Goal: Transaction & Acquisition: Subscribe to service/newsletter

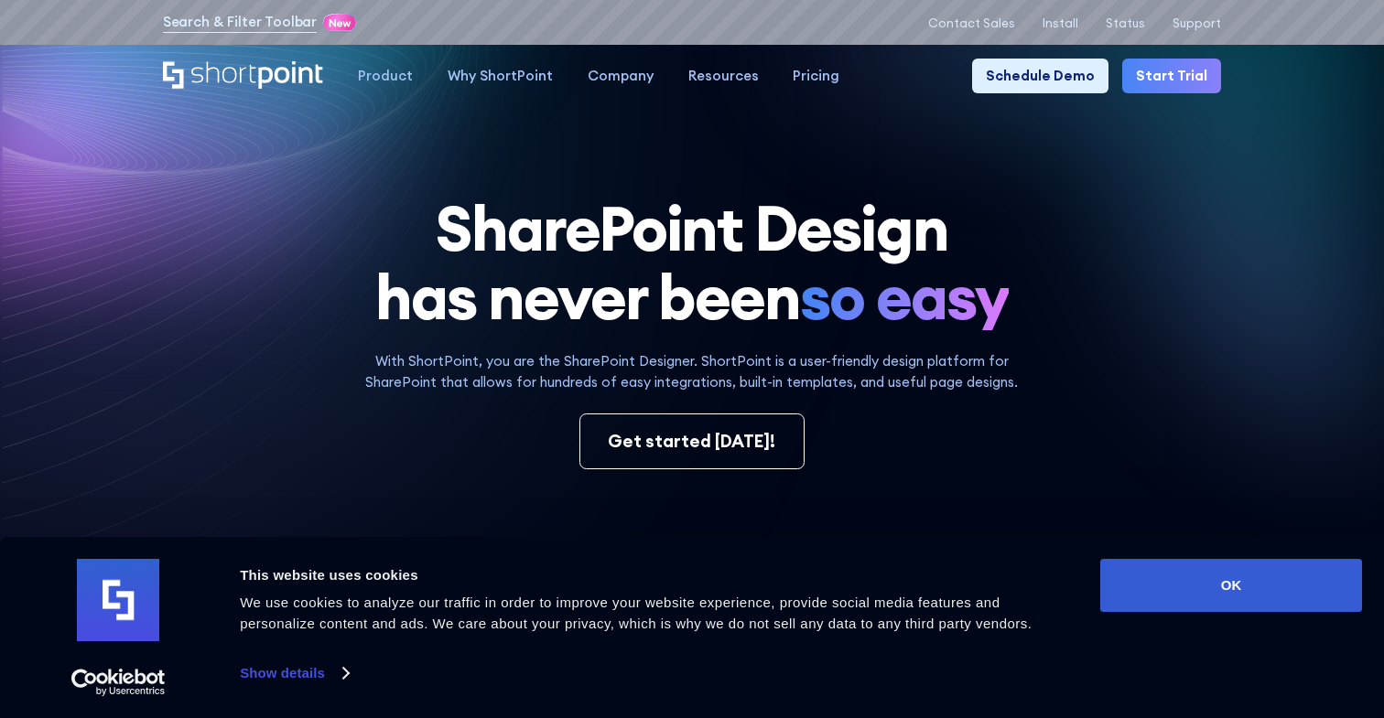
click at [1193, 89] on link "Start Trial" at bounding box center [1171, 76] width 99 height 35
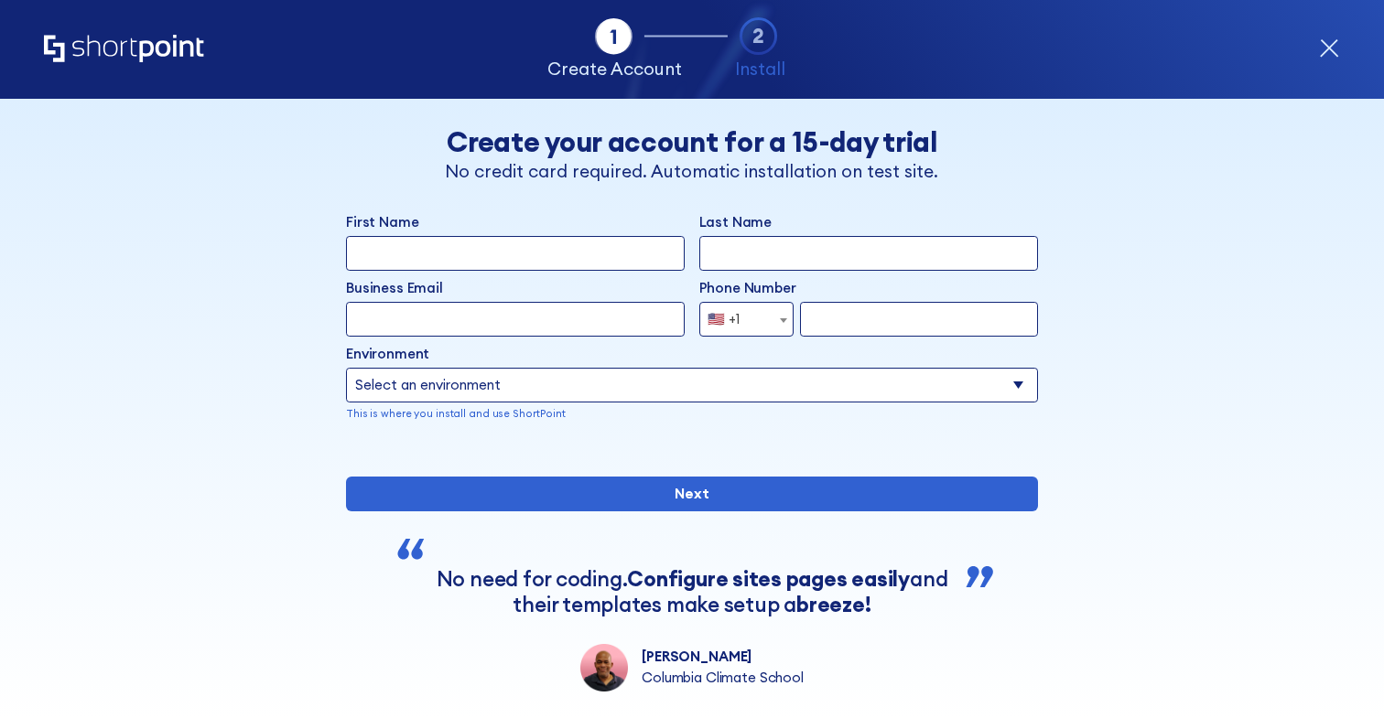
click at [508, 248] on input "First Name" at bounding box center [515, 253] width 339 height 35
type input "Oluwatoyosi"
click at [756, 267] on input "Last Name" at bounding box center [868, 253] width 339 height 35
type input "Oyegoke"
click at [526, 314] on input "Business Email" at bounding box center [515, 319] width 339 height 35
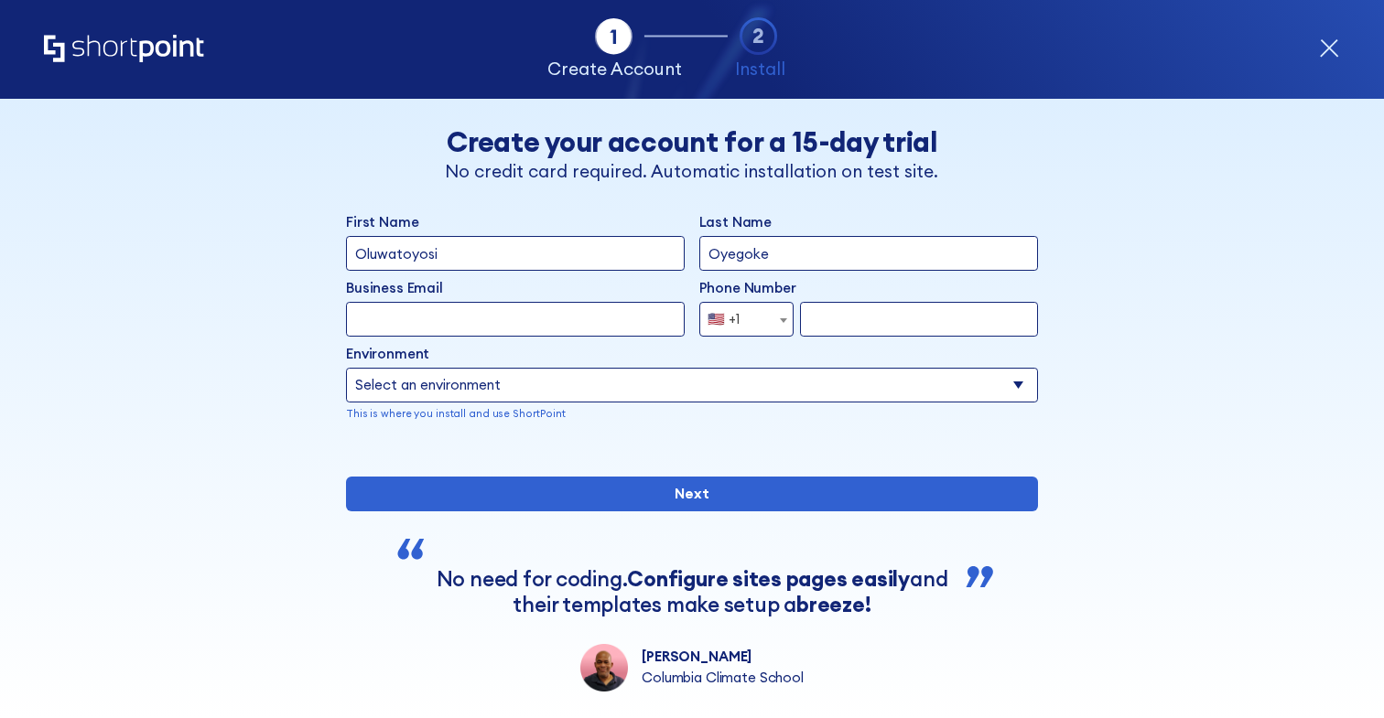
type input "[EMAIL_ADDRESS][DOMAIN_NAME]"
click at [849, 323] on input "form" at bounding box center [919, 319] width 238 height 35
type input "07067202956"
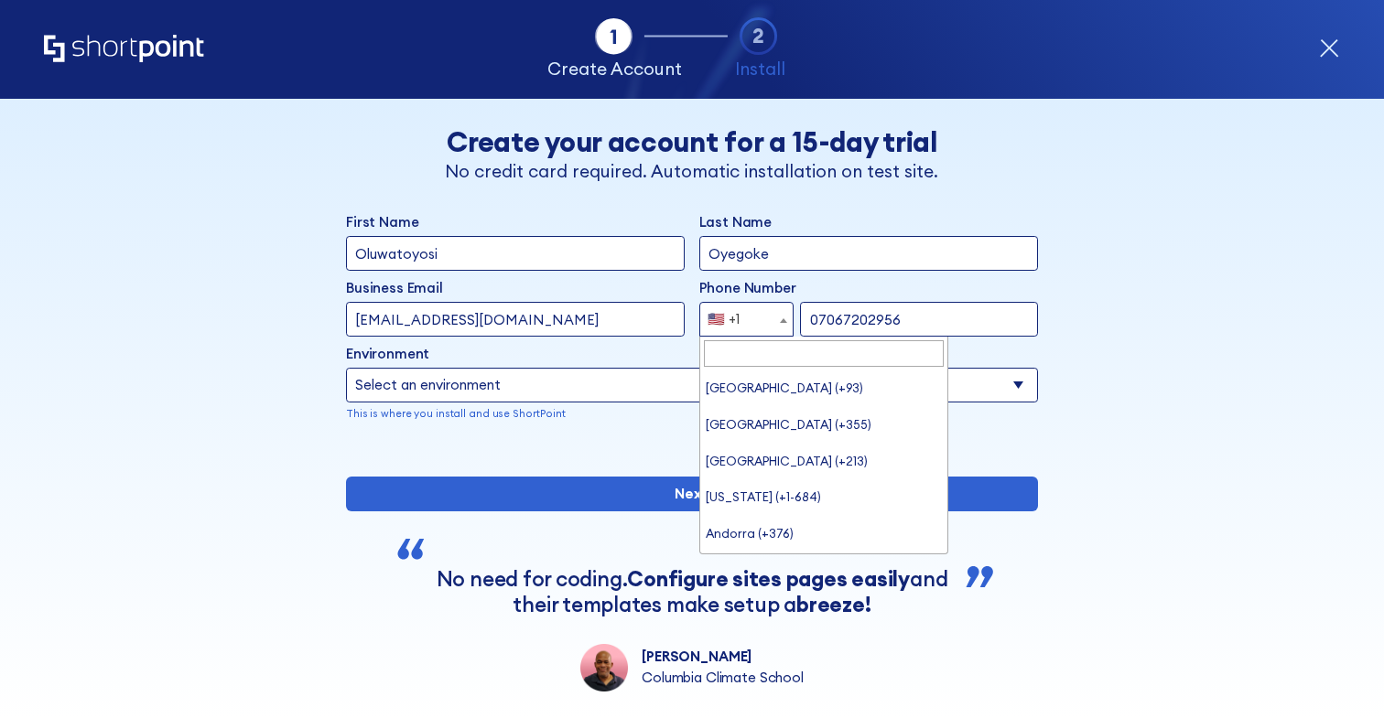
click at [774, 322] on span "form" at bounding box center [783, 320] width 18 height 35
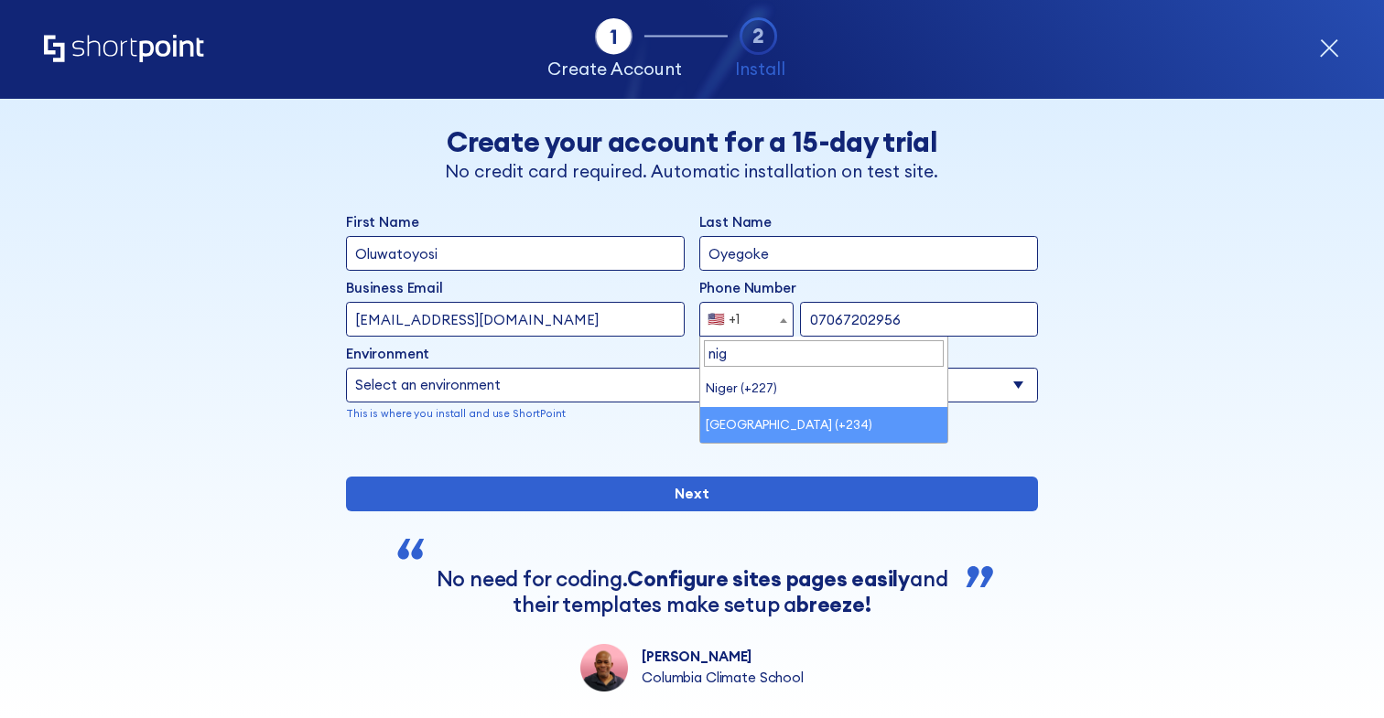
type input "nig"
select select "+234"
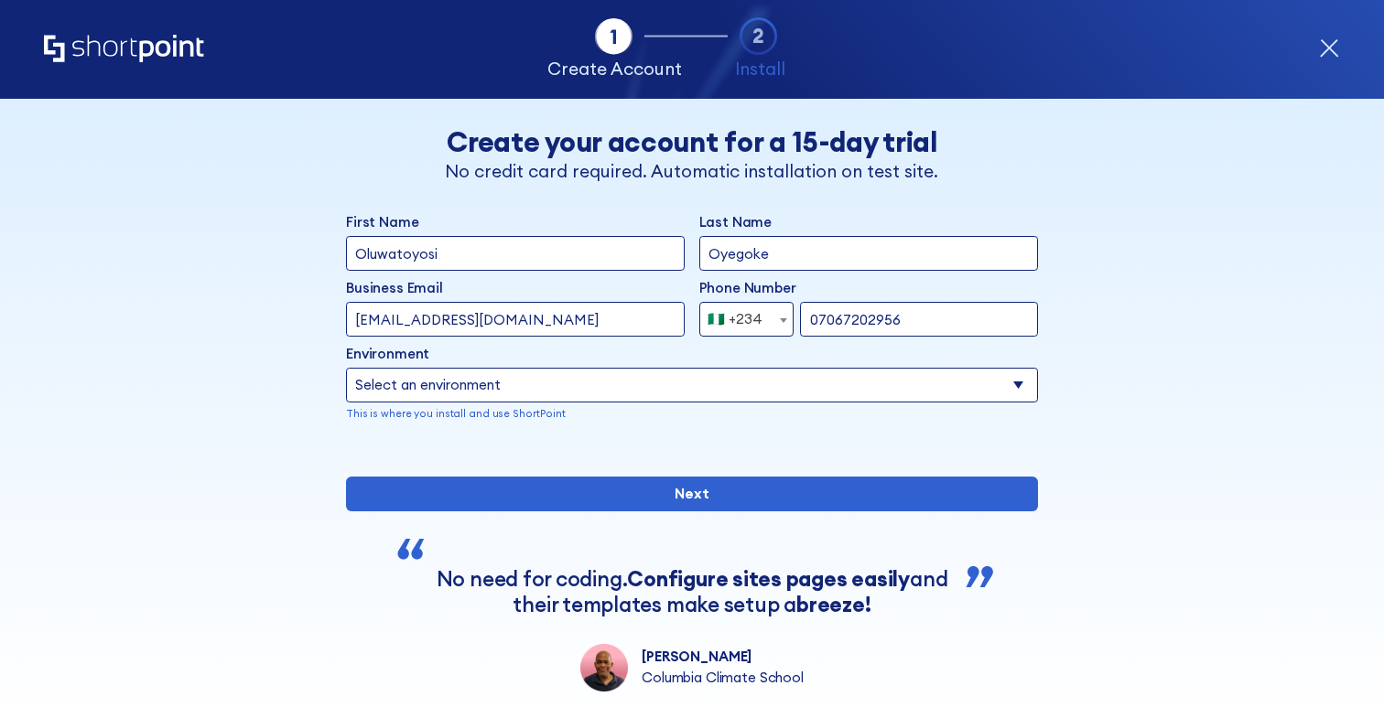
click at [596, 384] on select "Select an environment Microsoft 365 SharePoint Online SharePoint Subscription E…" at bounding box center [692, 385] width 692 height 35
select select "SharePoint Online"
click at [346, 368] on select "Select an environment Microsoft 365 SharePoint Online SharePoint Subscription E…" at bounding box center [692, 385] width 692 height 35
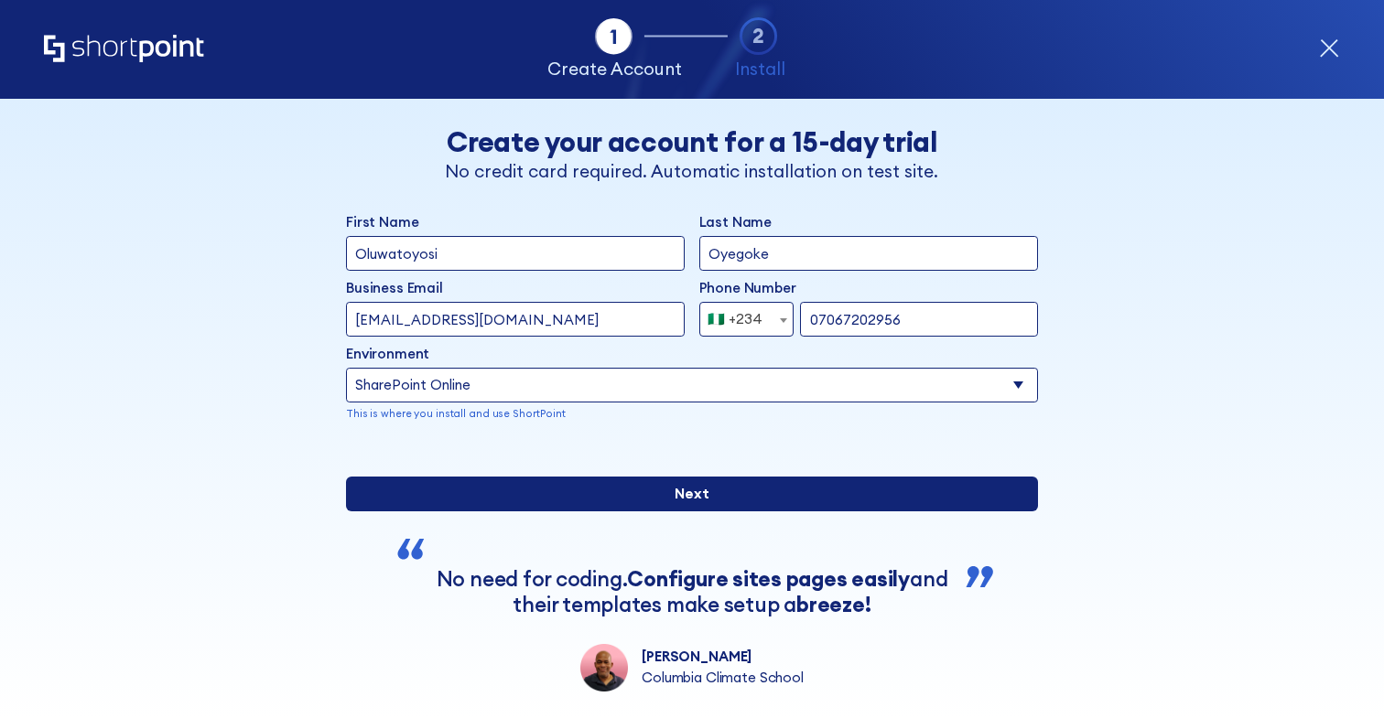
click at [705, 512] on input "Next" at bounding box center [692, 494] width 692 height 35
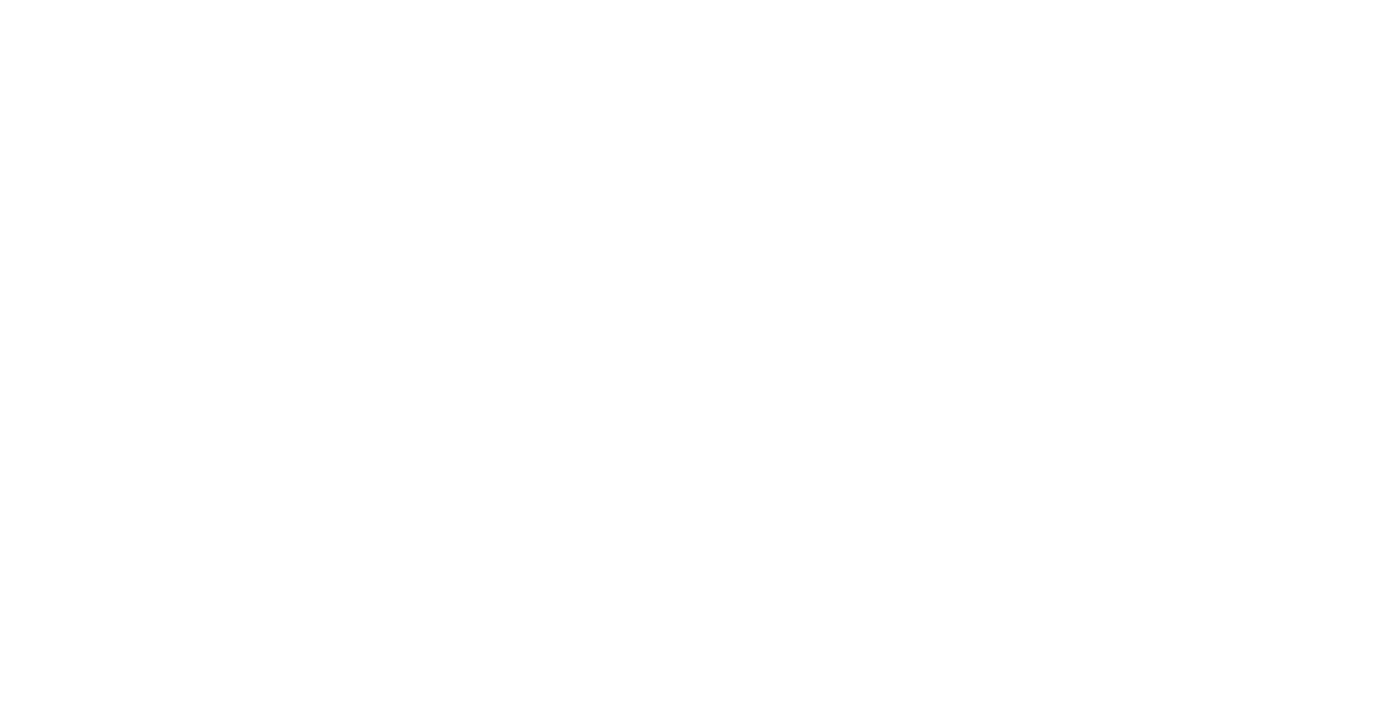
scroll to position [2, 0]
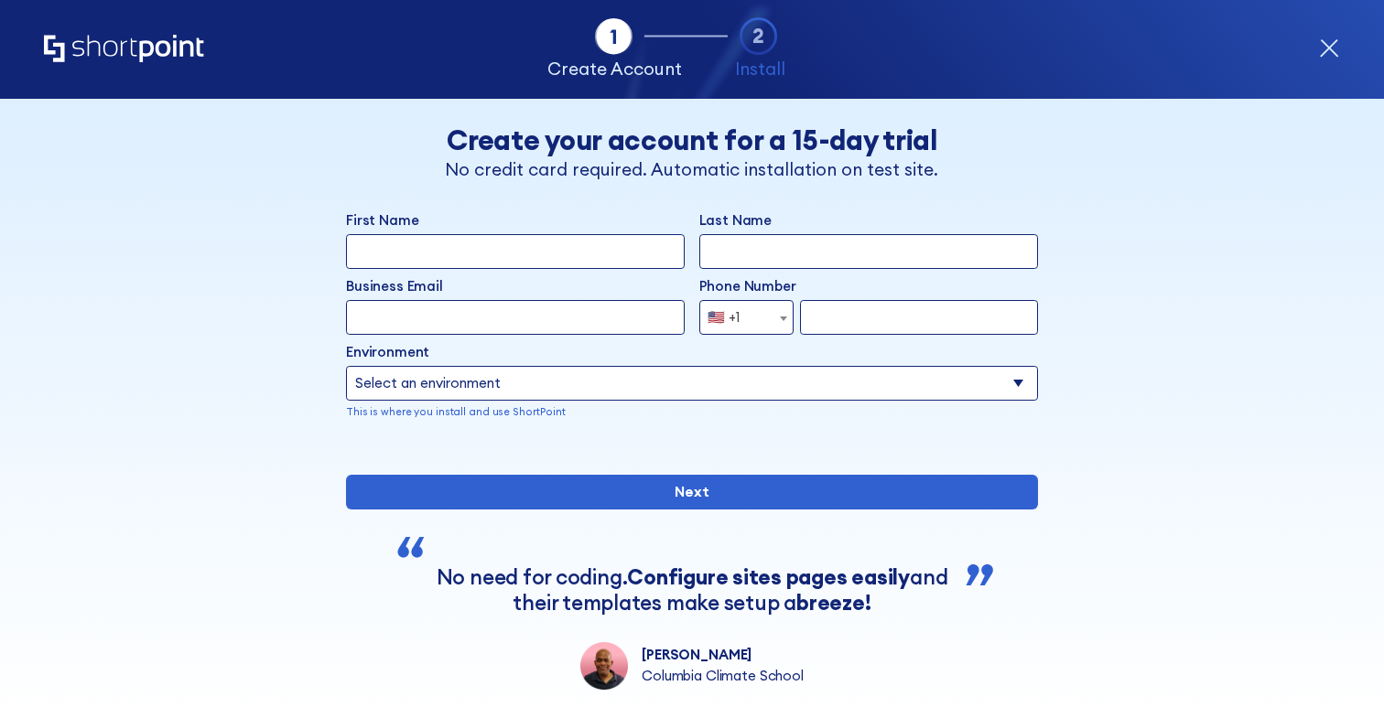
click at [497, 253] on input "First Name" at bounding box center [515, 251] width 339 height 35
type input "Oluwatoyosi"
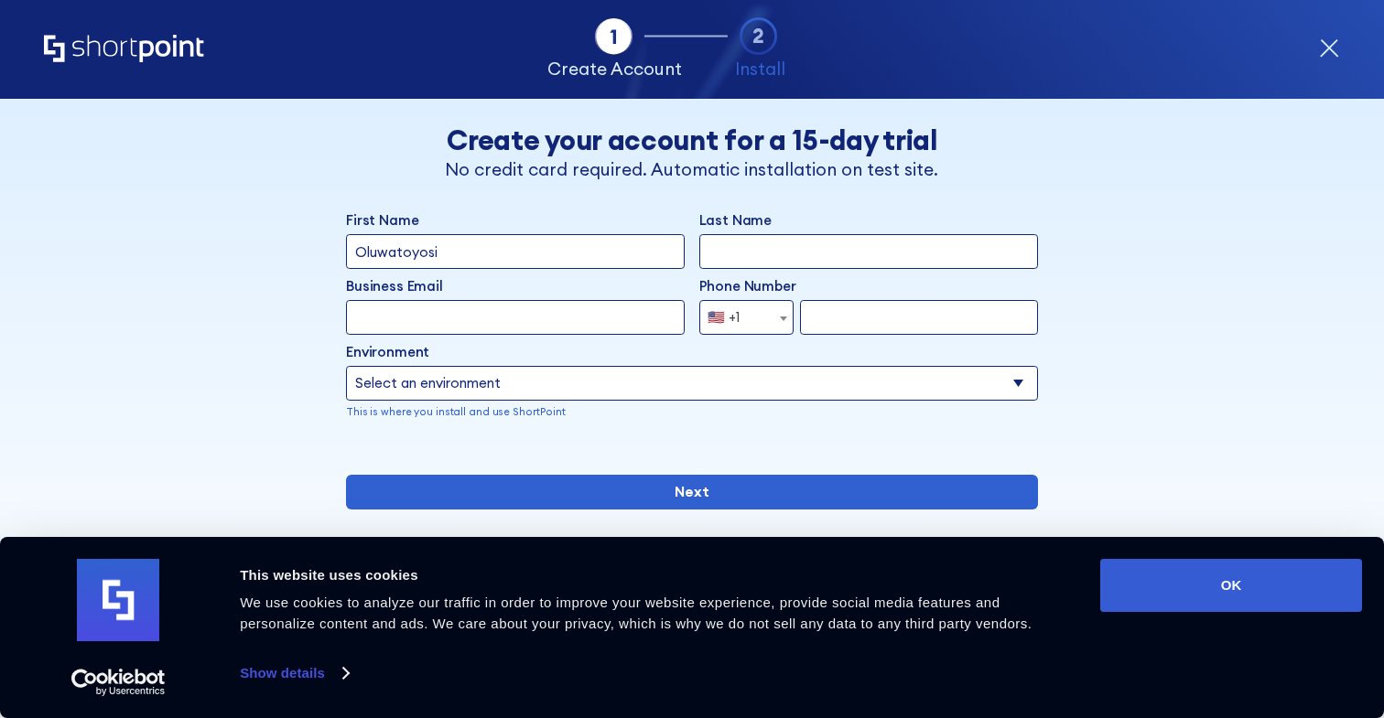
click at [721, 254] on input "Last Name" at bounding box center [868, 251] width 339 height 35
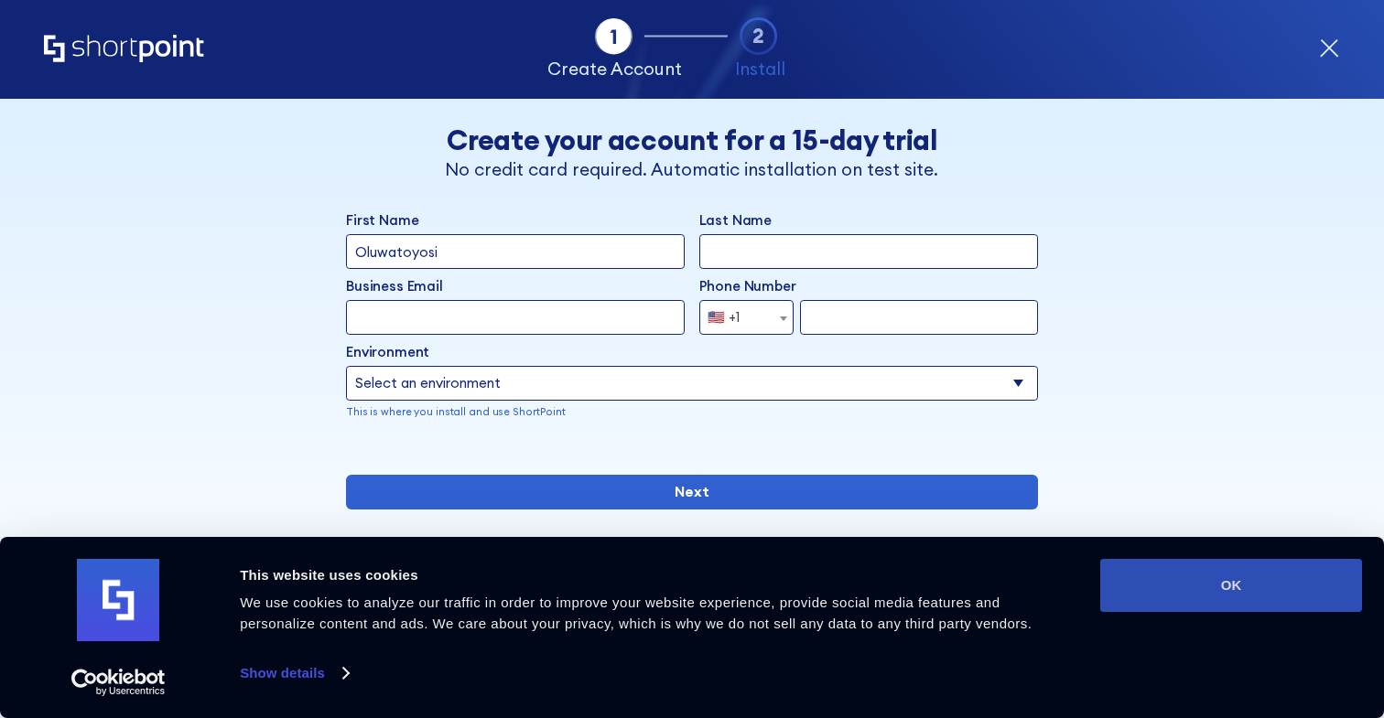
click at [1191, 588] on button "OK" at bounding box center [1231, 585] width 262 height 53
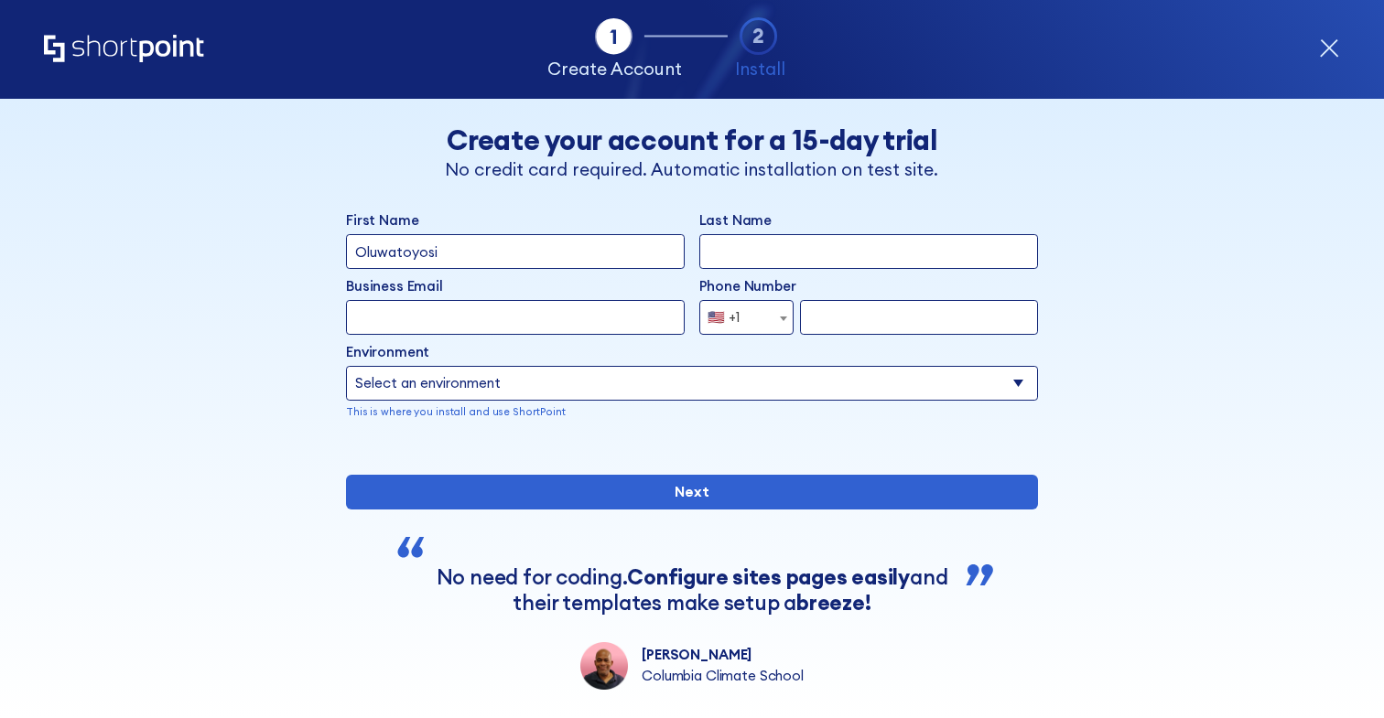
scroll to position [0, 0]
click at [540, 342] on label "Environment" at bounding box center [692, 352] width 692 height 21
click at [540, 366] on select "Select an environment Microsoft 365 SharePoint Online SharePoint Subscription E…" at bounding box center [692, 383] width 692 height 35
click at [531, 318] on input "Business Email" at bounding box center [515, 317] width 339 height 35
type input "[EMAIL_ADDRESS][DOMAIN_NAME]"
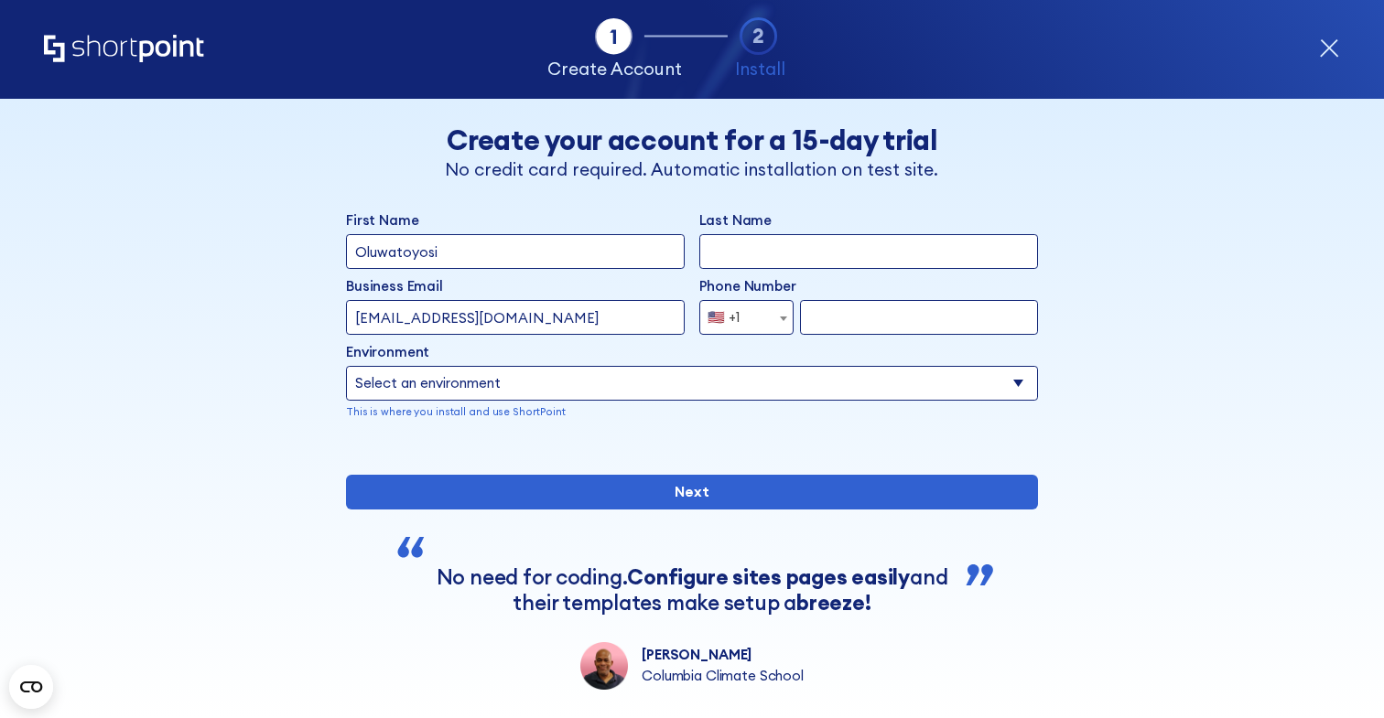
click at [819, 320] on input "form" at bounding box center [919, 317] width 238 height 35
click at [880, 356] on label "Environment" at bounding box center [692, 352] width 692 height 21
click at [880, 366] on select "Select an environment Microsoft 365 SharePoint Online SharePoint Subscription E…" at bounding box center [692, 383] width 692 height 35
click at [871, 317] on input "form" at bounding box center [919, 317] width 238 height 35
type input "07067202956"
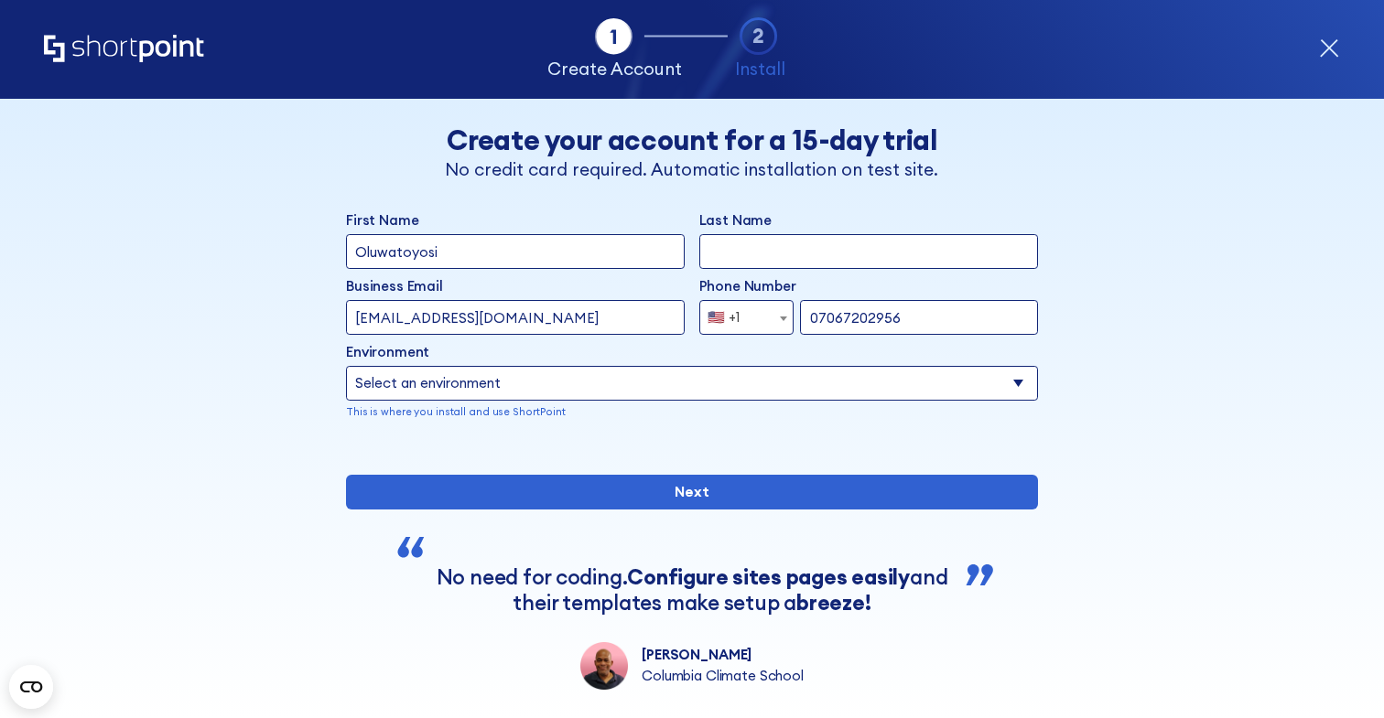
click at [763, 326] on span "🇺🇸 +1" at bounding box center [746, 317] width 94 height 35
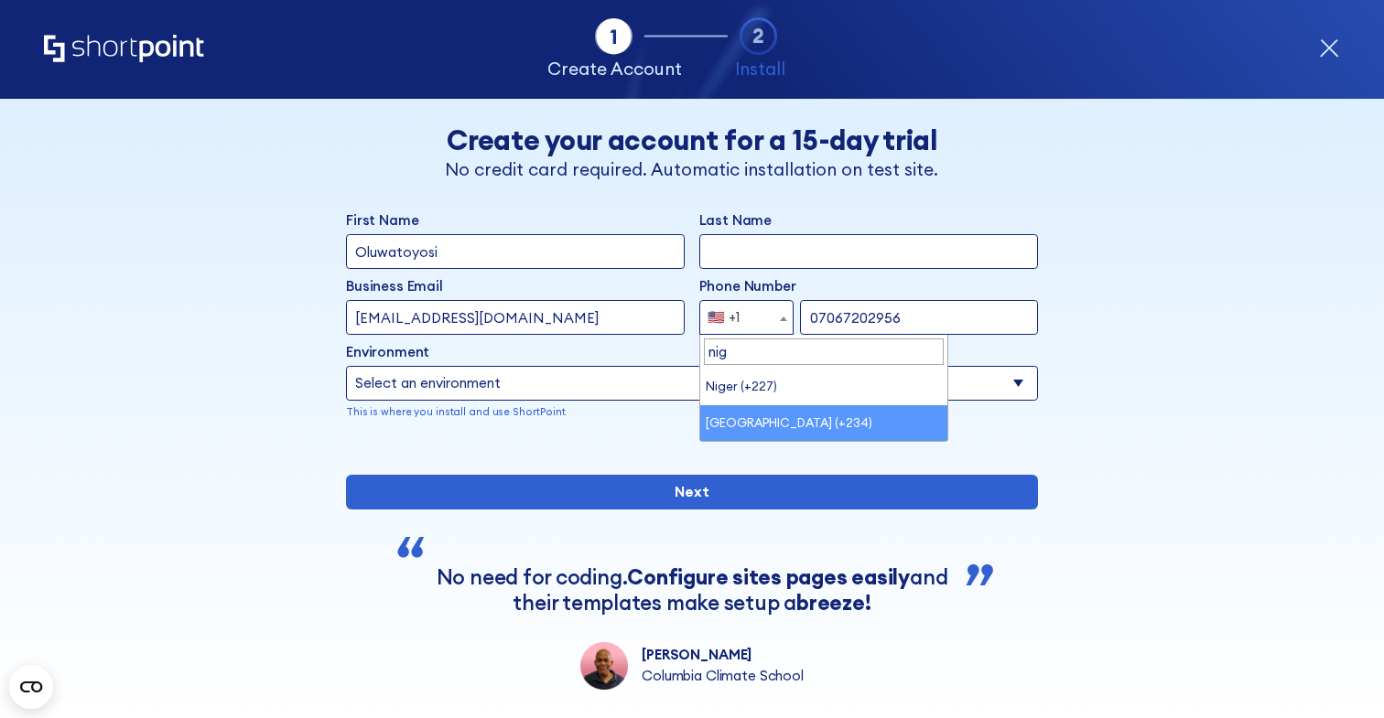
type input "nig"
select select "+234"
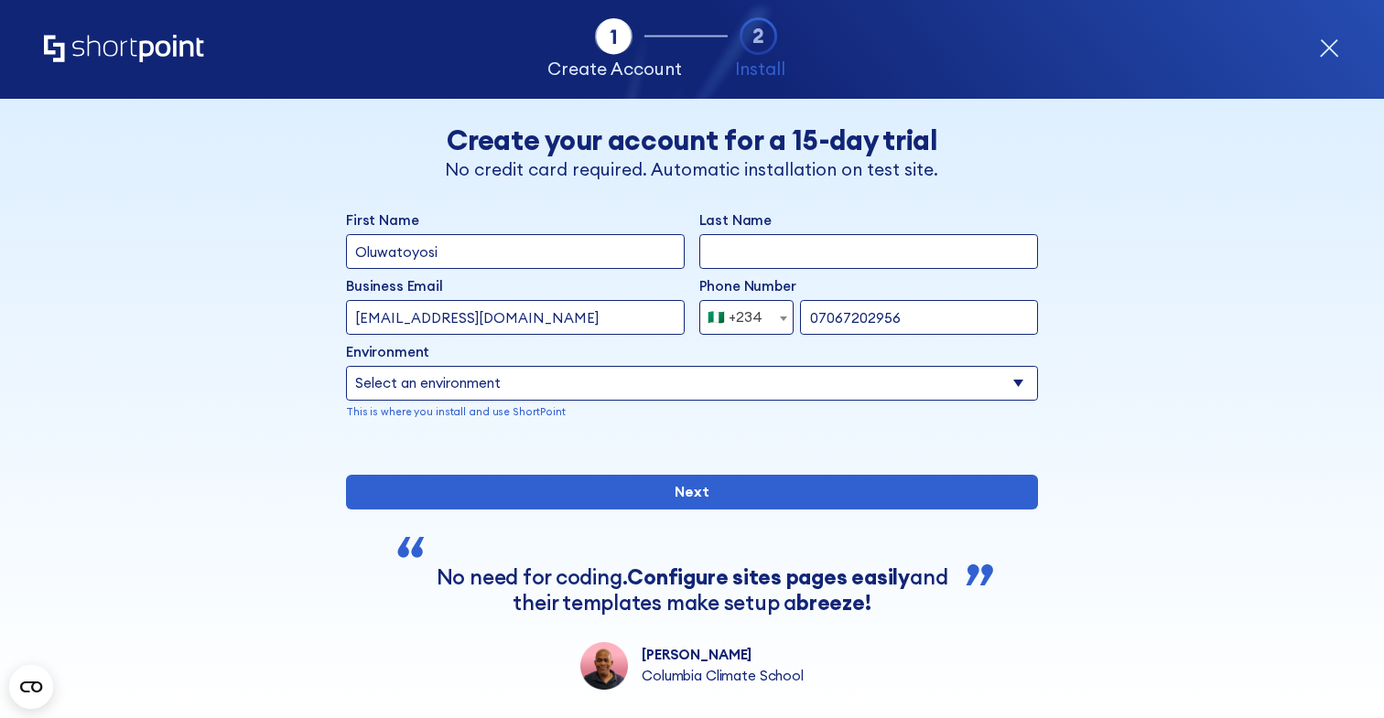
click at [622, 392] on select "Select an environment Microsoft 365 SharePoint Online SharePoint Subscription E…" at bounding box center [692, 383] width 692 height 35
select select "SharePoint Online"
click at [346, 366] on select "Select an environment Microsoft 365 SharePoint Online SharePoint Subscription E…" at bounding box center [692, 383] width 692 height 35
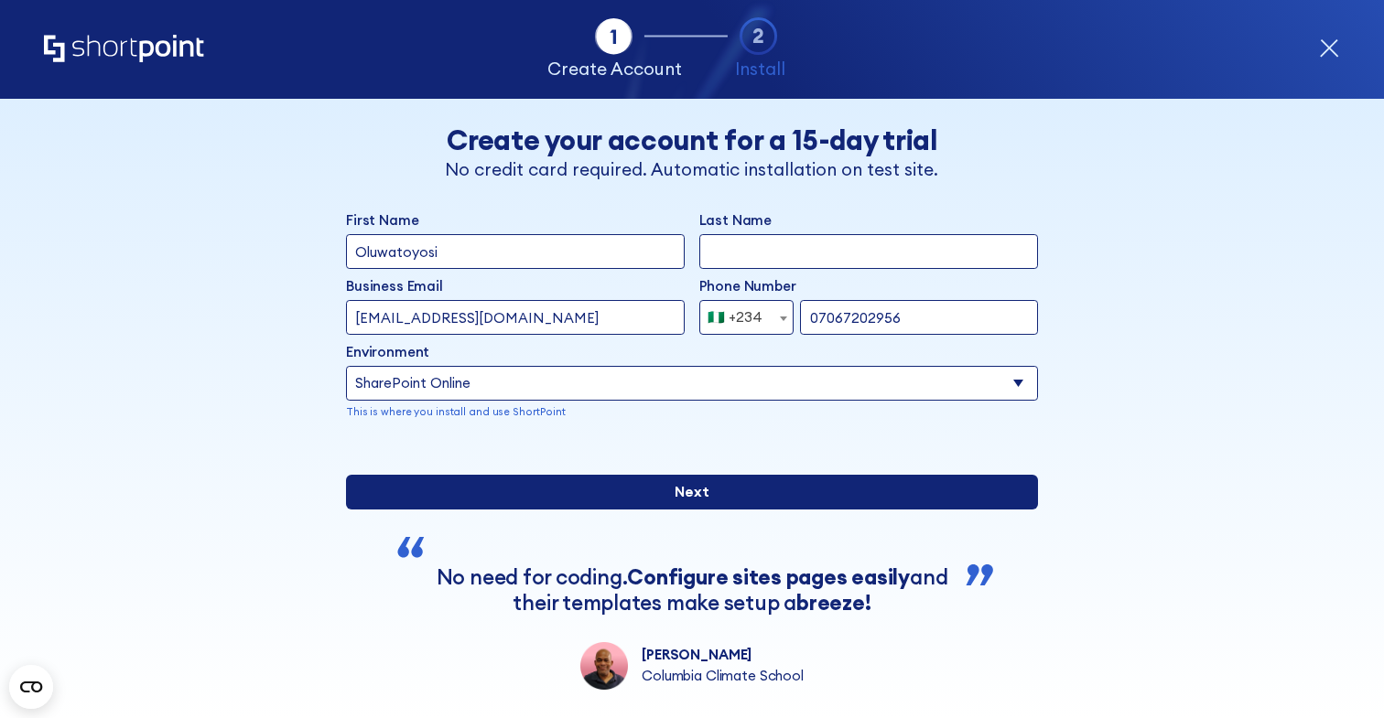
click at [654, 510] on input "Next" at bounding box center [692, 492] width 692 height 35
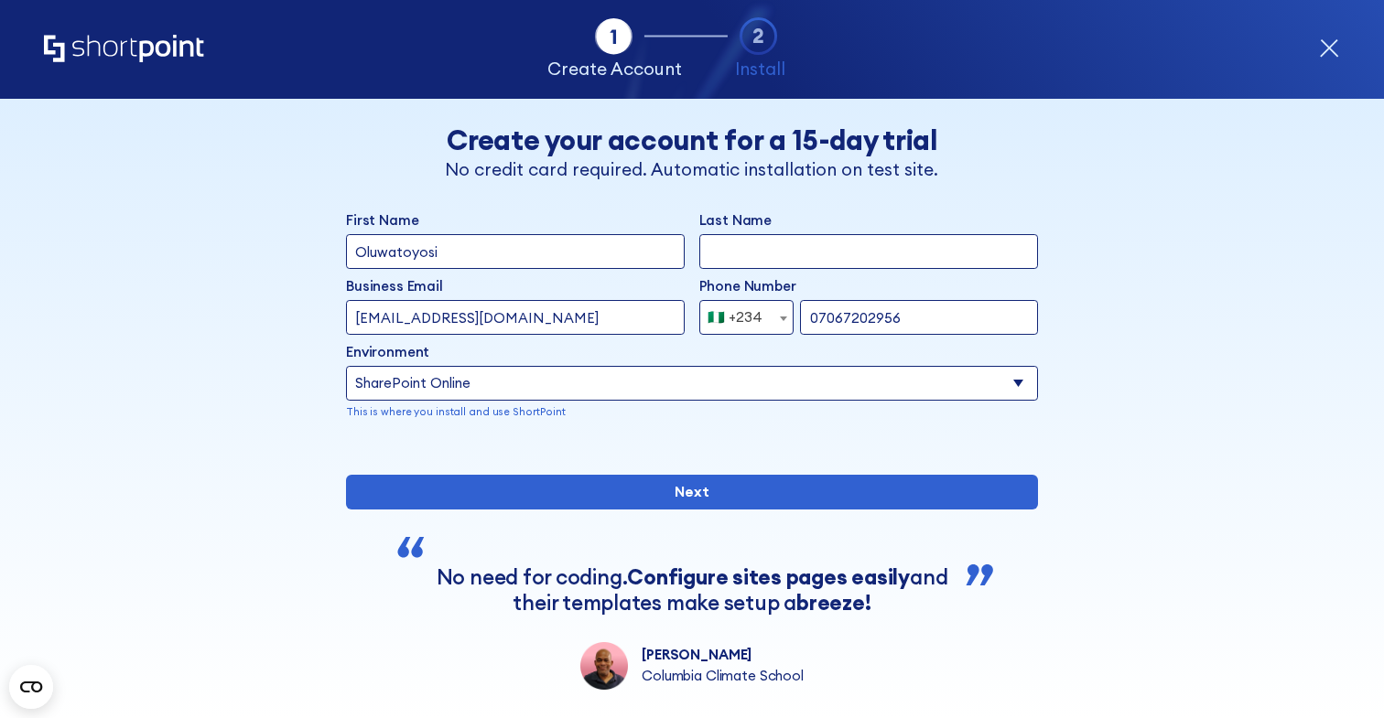
click at [799, 241] on input "Last Name" at bounding box center [868, 251] width 339 height 35
type input "Oyegoke"
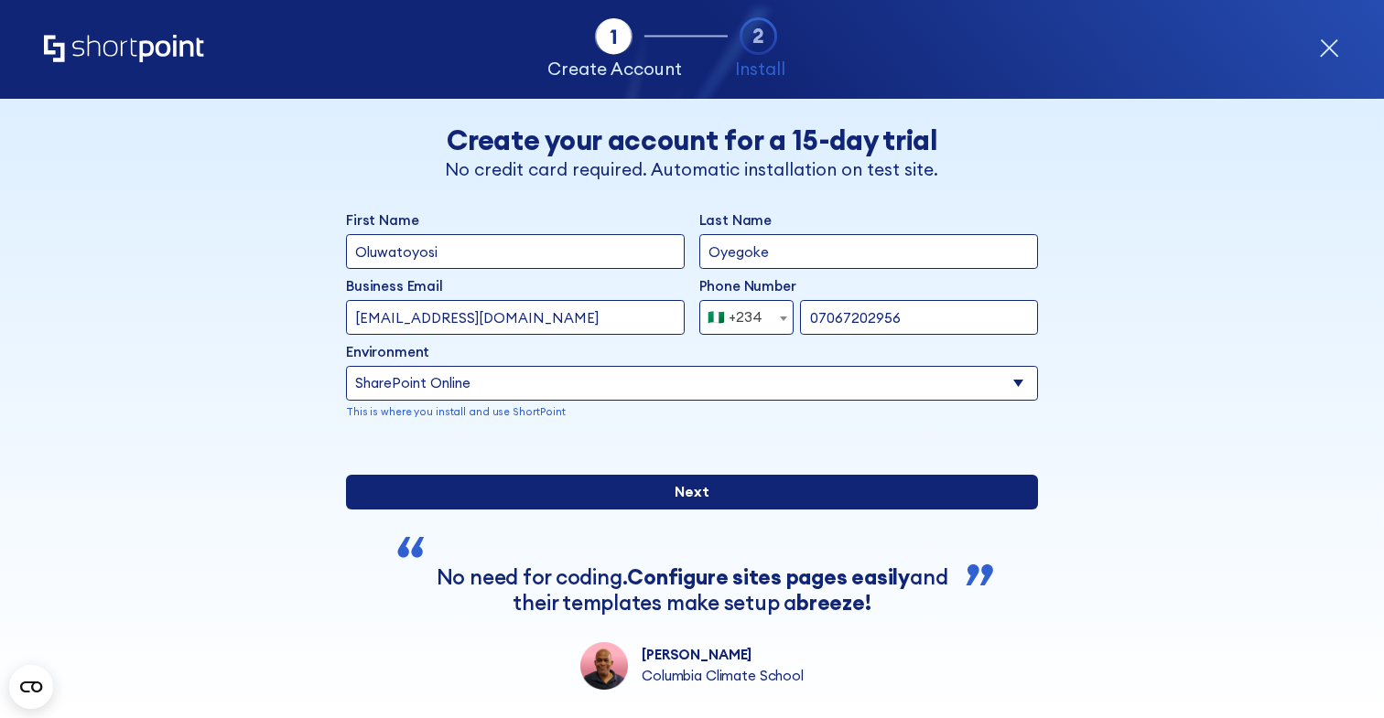
click at [559, 510] on input "Next" at bounding box center [692, 492] width 692 height 35
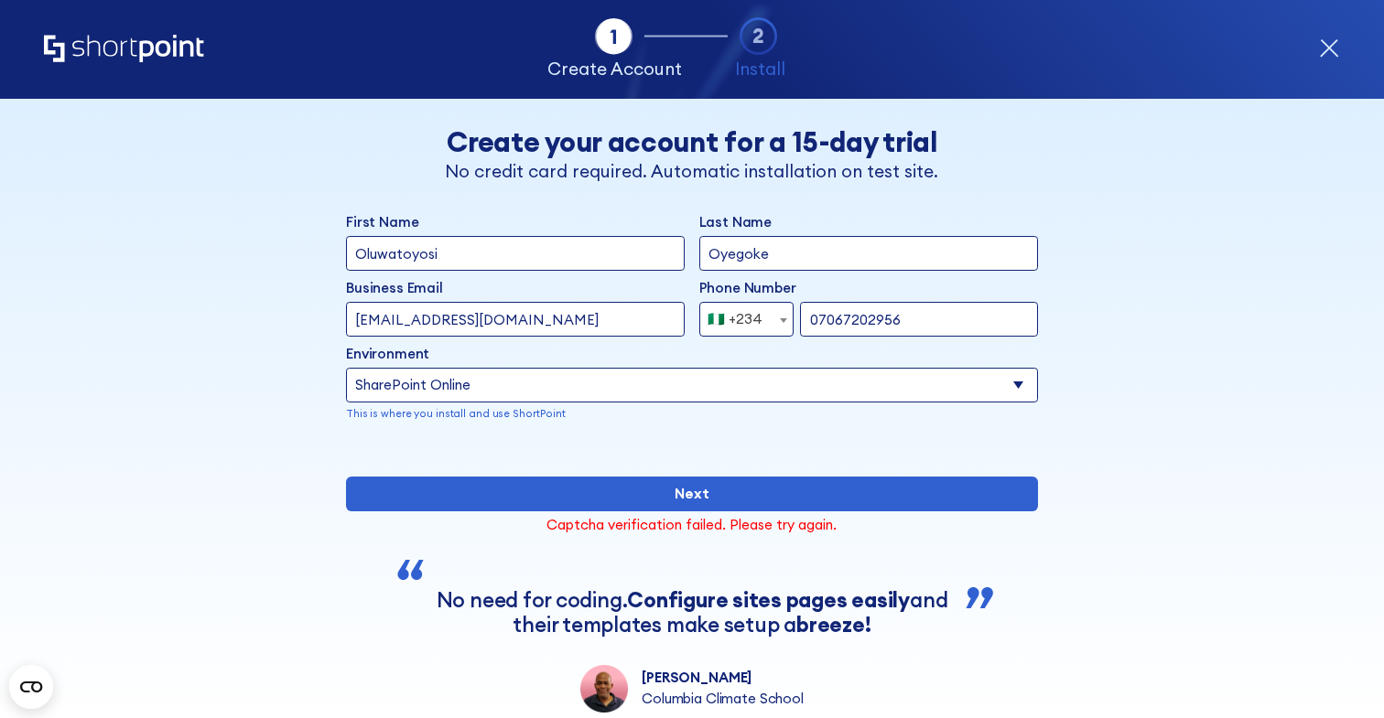
click at [563, 389] on select "Select an environment Microsoft 365 SharePoint Online SharePoint Subscription E…" at bounding box center [692, 385] width 692 height 35
click at [346, 368] on select "Select an environment Microsoft 365 SharePoint Online SharePoint Subscription E…" at bounding box center [692, 385] width 692 height 35
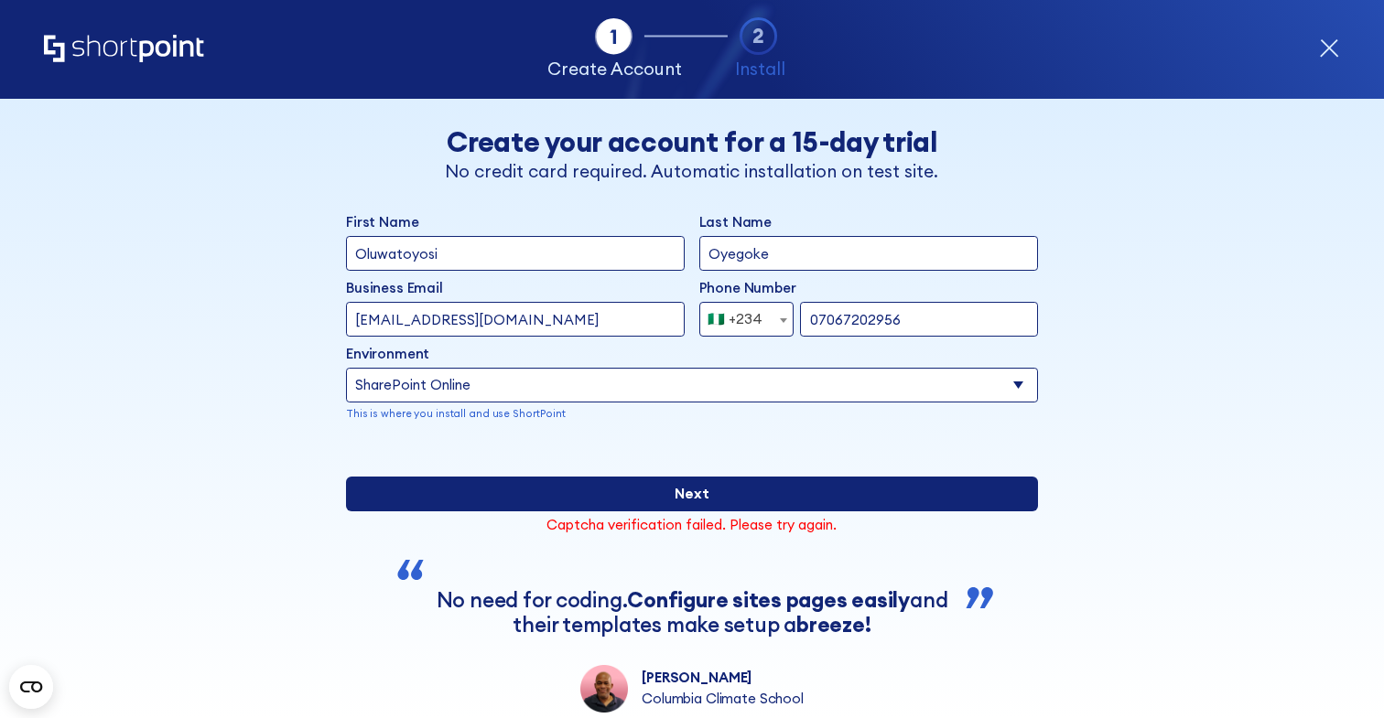
click at [645, 512] on input "Next" at bounding box center [692, 494] width 692 height 35
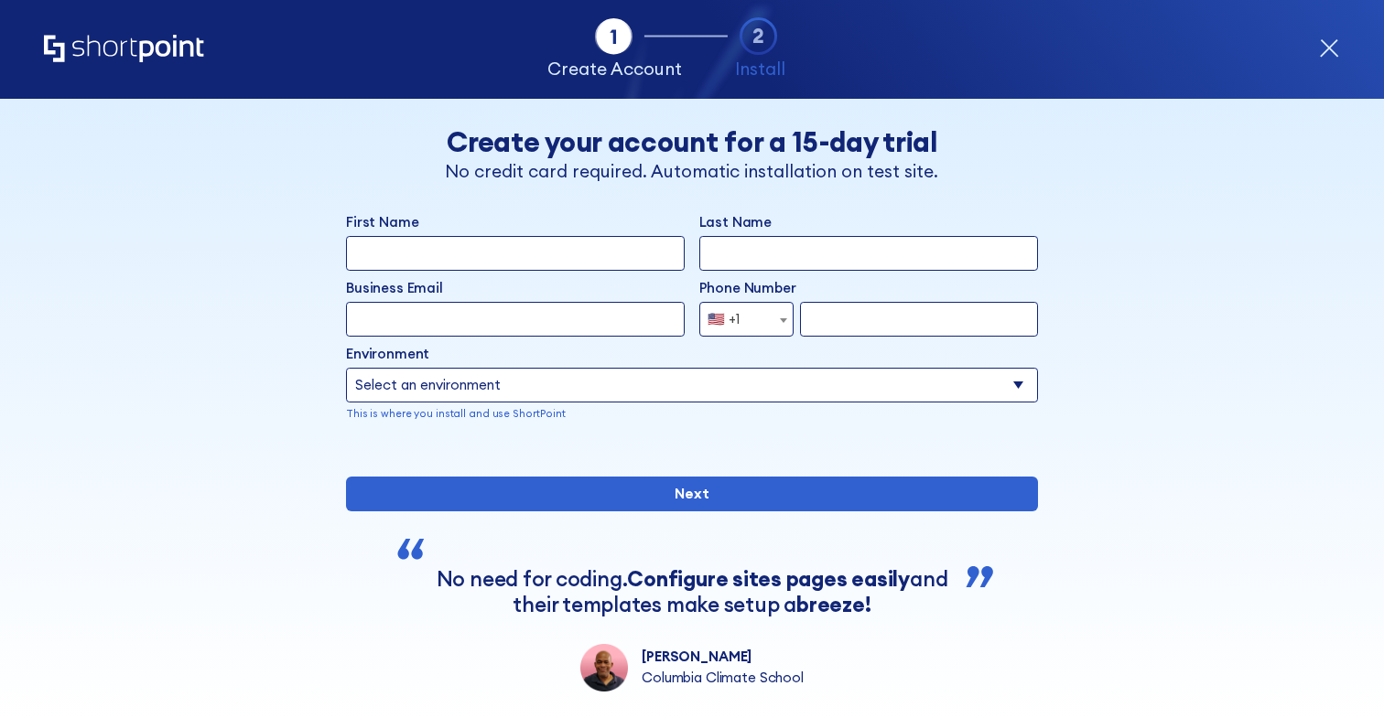
click at [519, 247] on input "First Name" at bounding box center [515, 253] width 339 height 35
type input "Oluwatoyosi"
click at [844, 248] on input "Last Name" at bounding box center [868, 253] width 339 height 35
type input "Oyegoke"
click at [524, 325] on input "Business Email" at bounding box center [515, 319] width 339 height 35
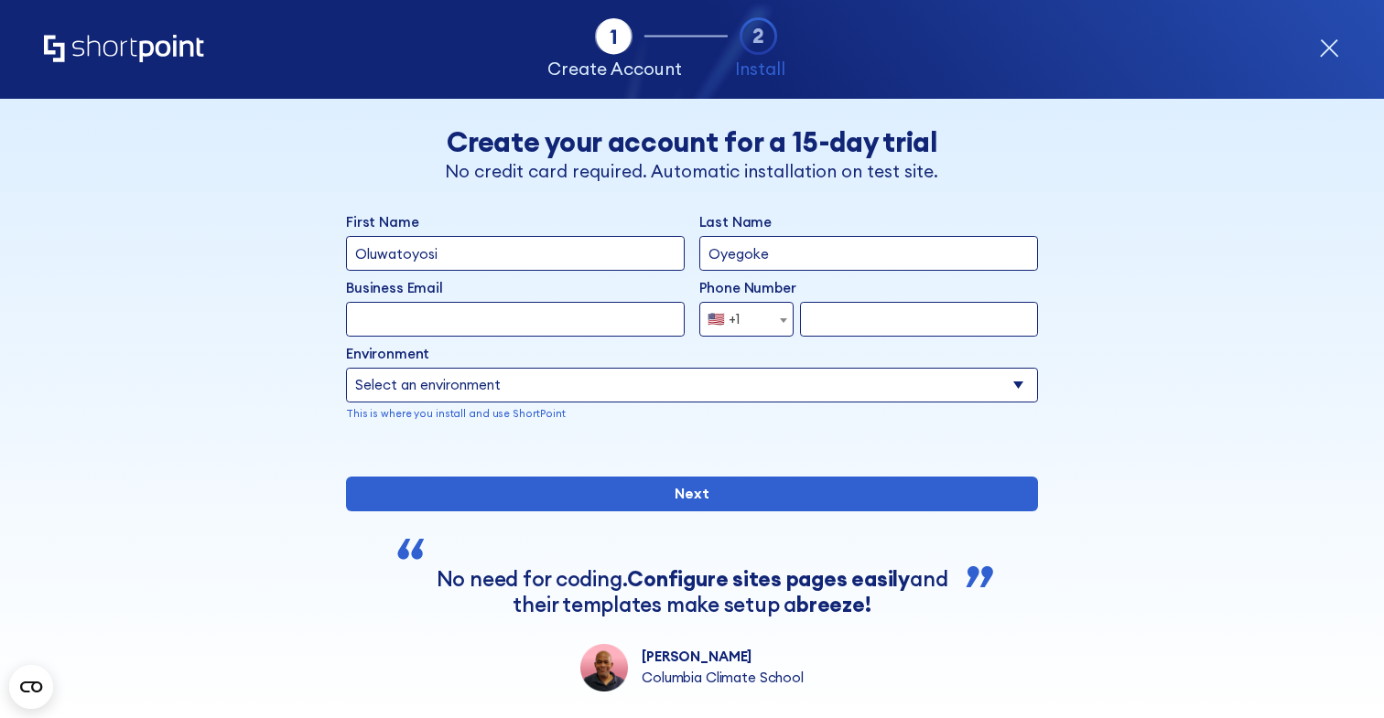
type input "[EMAIL_ADDRESS][DOMAIN_NAME]"
click at [746, 327] on span "🇺🇸 +1" at bounding box center [729, 319] width 59 height 35
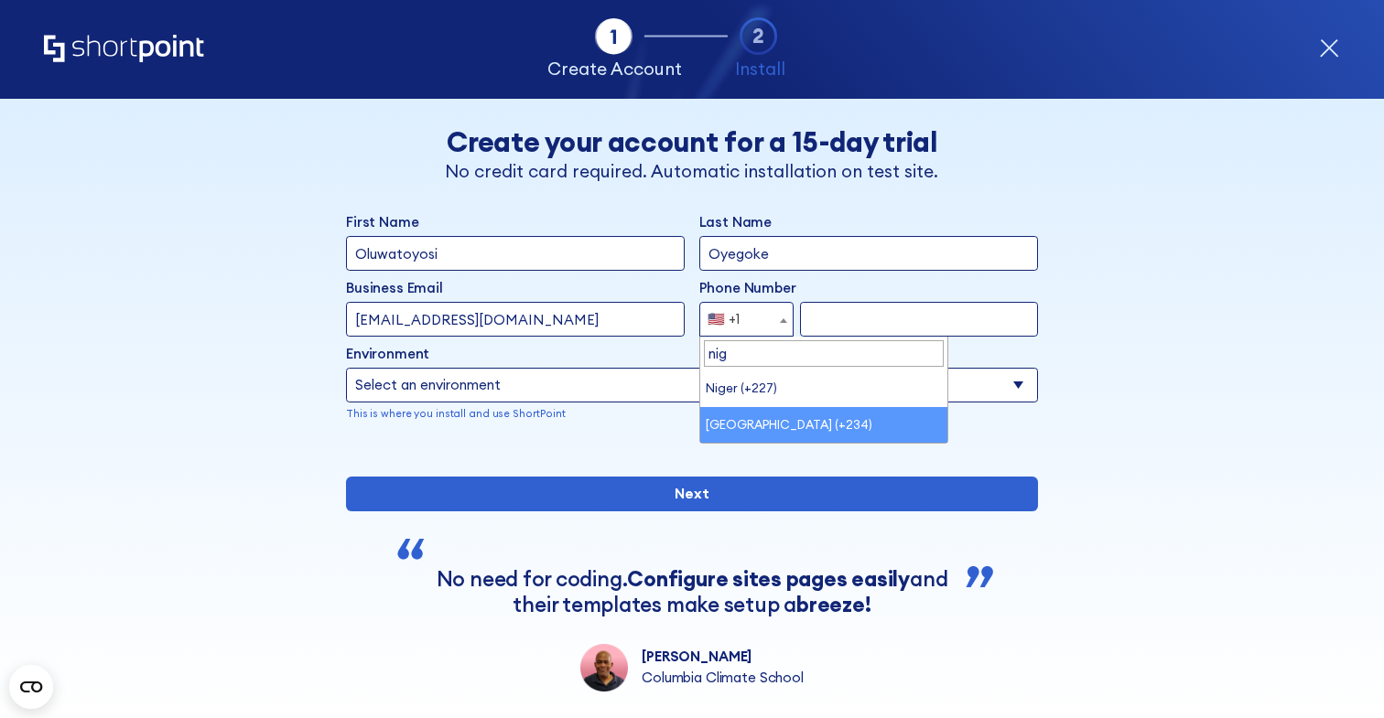
type input "nig"
select select "+234"
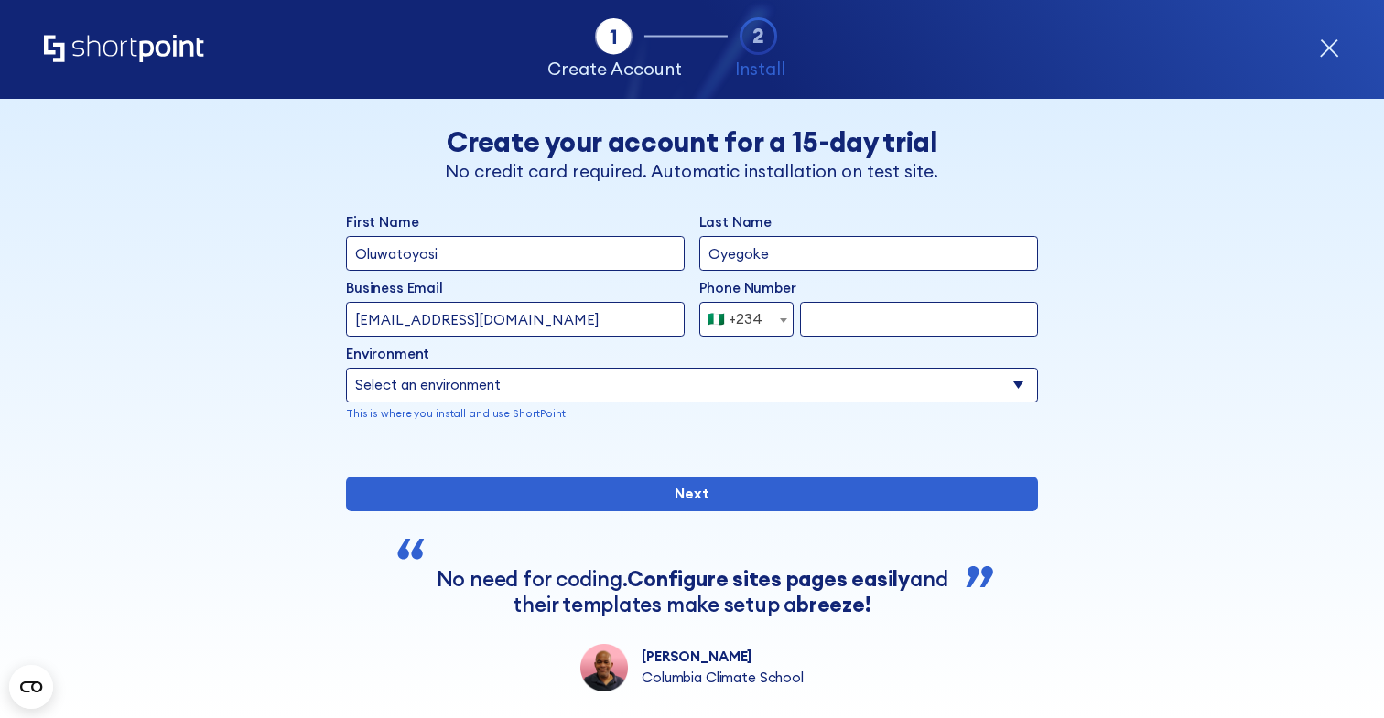
click at [864, 315] on input "form" at bounding box center [919, 319] width 238 height 35
type input "07067202956"
click at [718, 390] on select "Select an environment Microsoft 365 SharePoint Online SharePoint Subscription E…" at bounding box center [692, 385] width 692 height 35
select select "SharePoint Online"
click at [346, 368] on select "Select an environment Microsoft 365 SharePoint Online SharePoint Subscription E…" at bounding box center [692, 385] width 692 height 35
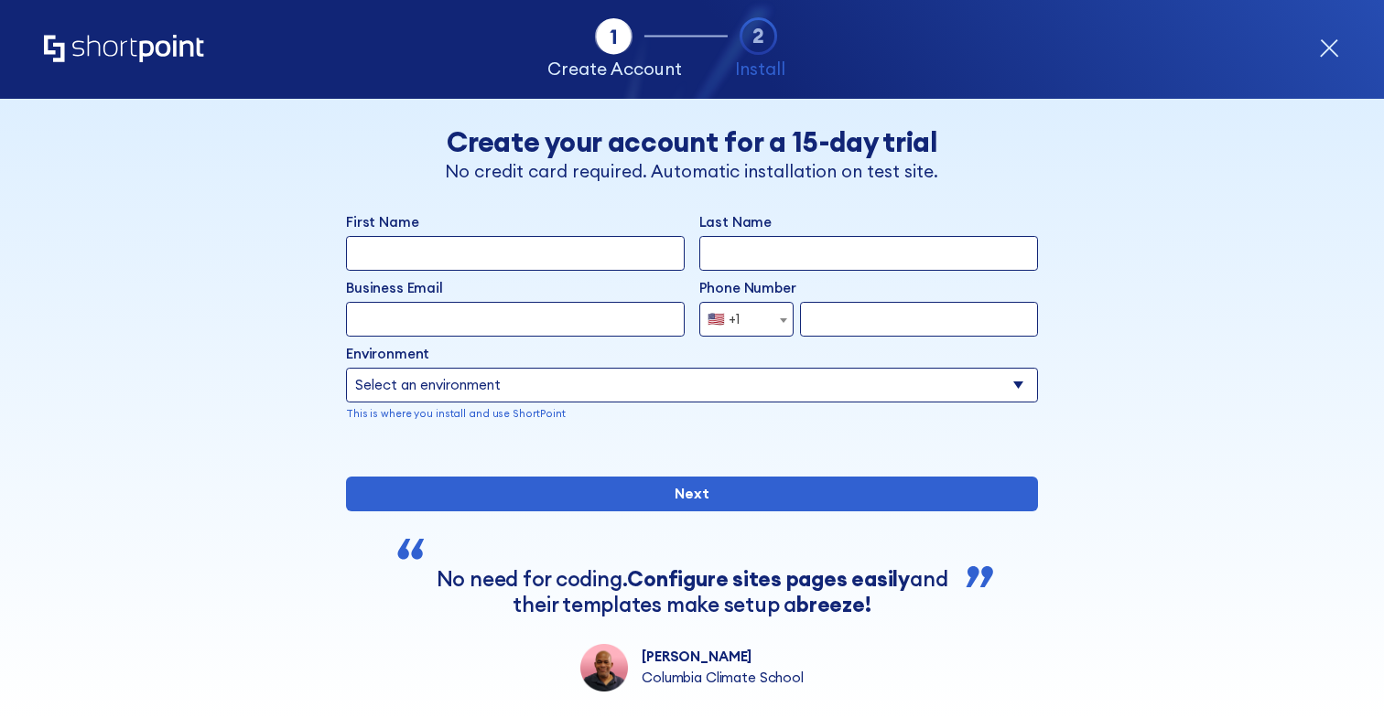
click at [554, 250] on input "First Name" at bounding box center [515, 253] width 339 height 35
type input "Oluwatoyosi"
click at [739, 259] on input "Last Name" at bounding box center [868, 253] width 339 height 35
type input "Oyegoke"
click at [585, 318] on input "Business Email" at bounding box center [515, 319] width 339 height 35
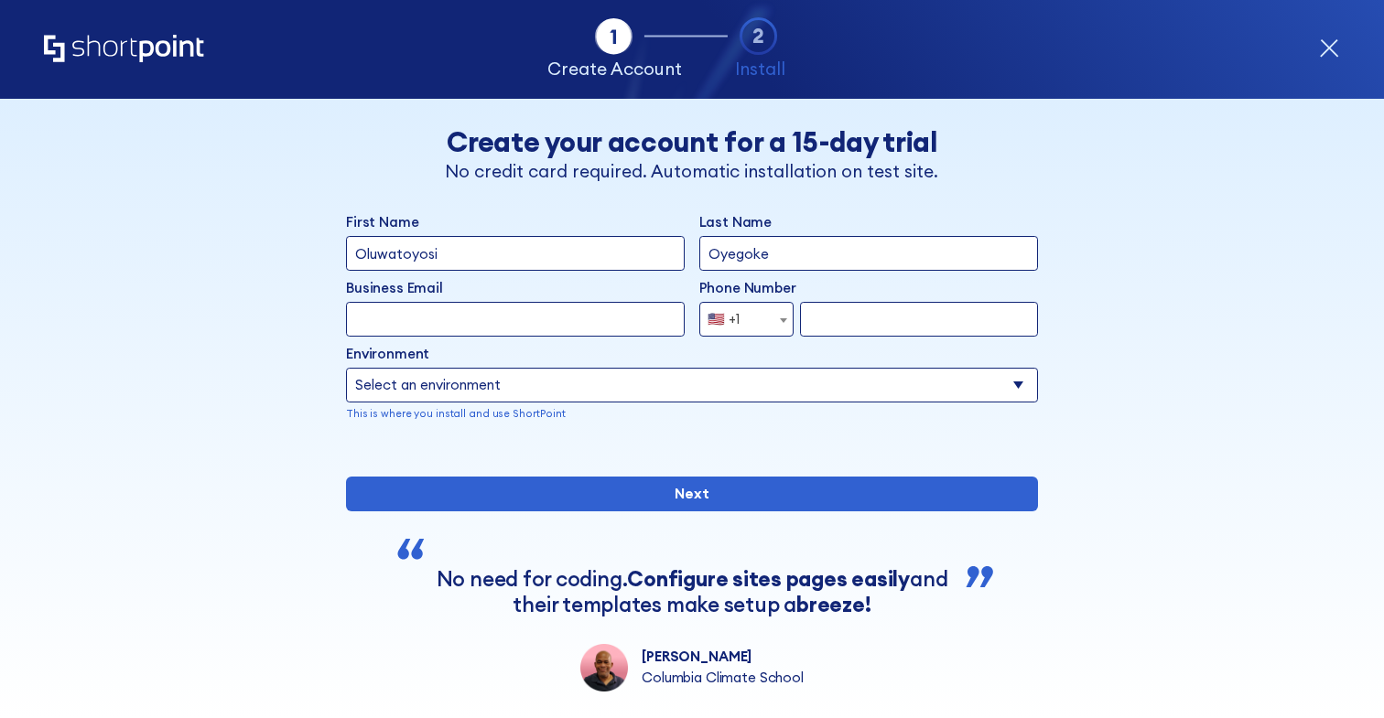
type input "[EMAIL_ADDRESS][DOMAIN_NAME]"
click at [849, 325] on input "form" at bounding box center [919, 319] width 238 height 35
type input "07067202956"
click at [679, 403] on div "Environment Select an environment Microsoft 365 SharePoint Online SharePoint Su…" at bounding box center [692, 383] width 692 height 78
click at [662, 391] on select "Select an environment Microsoft 365 SharePoint Online SharePoint Subscription E…" at bounding box center [692, 385] width 692 height 35
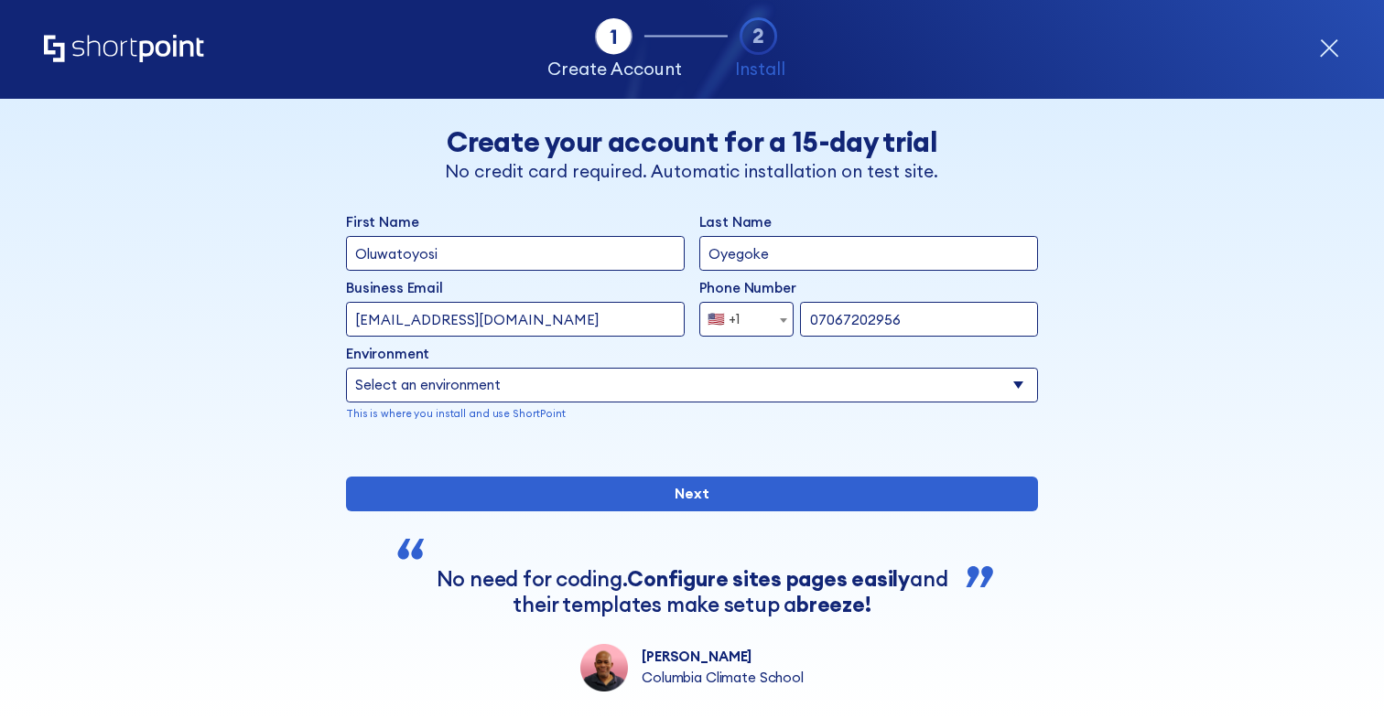
select select "SharePoint Online"
click at [346, 368] on select "Select an environment Microsoft 365 SharePoint Online SharePoint Subscription E…" at bounding box center [692, 385] width 692 height 35
click at [729, 313] on div "🇺🇸 +1" at bounding box center [724, 319] width 33 height 35
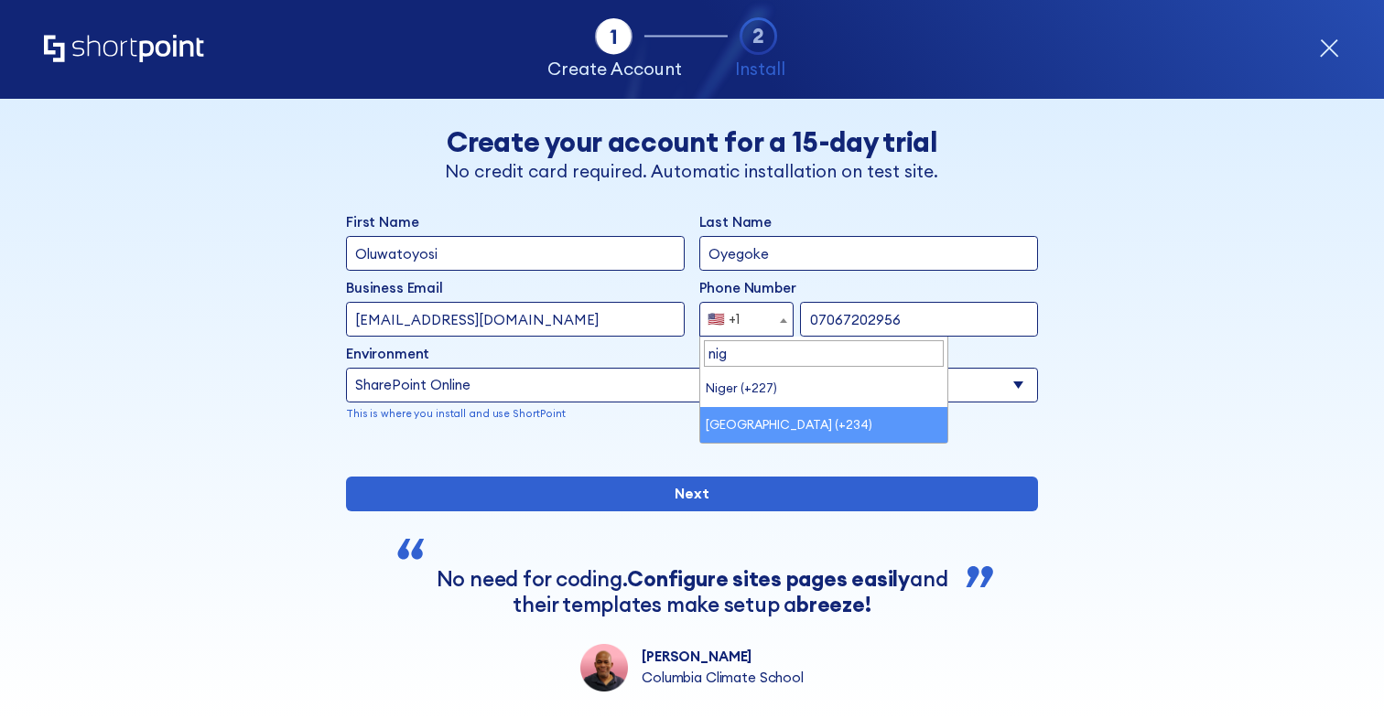
type input "nig"
select select "+234"
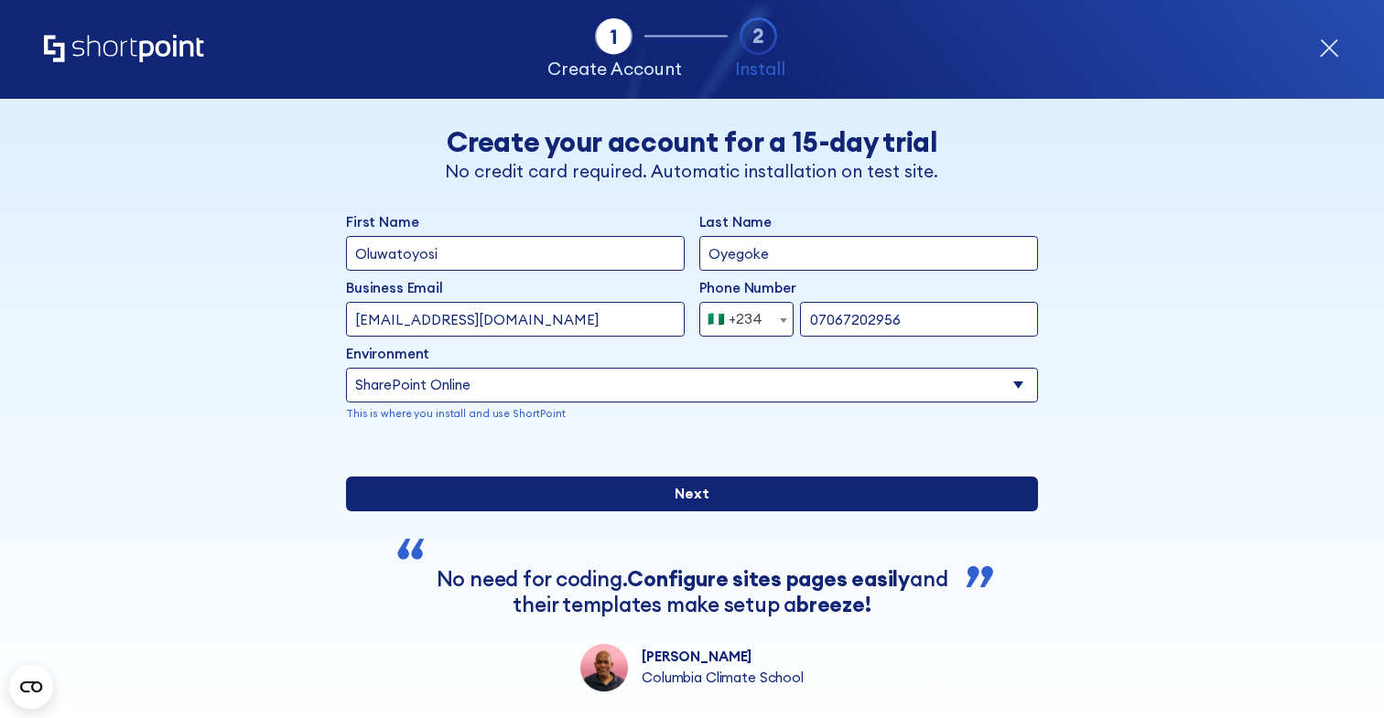
click at [516, 512] on input "Next" at bounding box center [692, 494] width 692 height 35
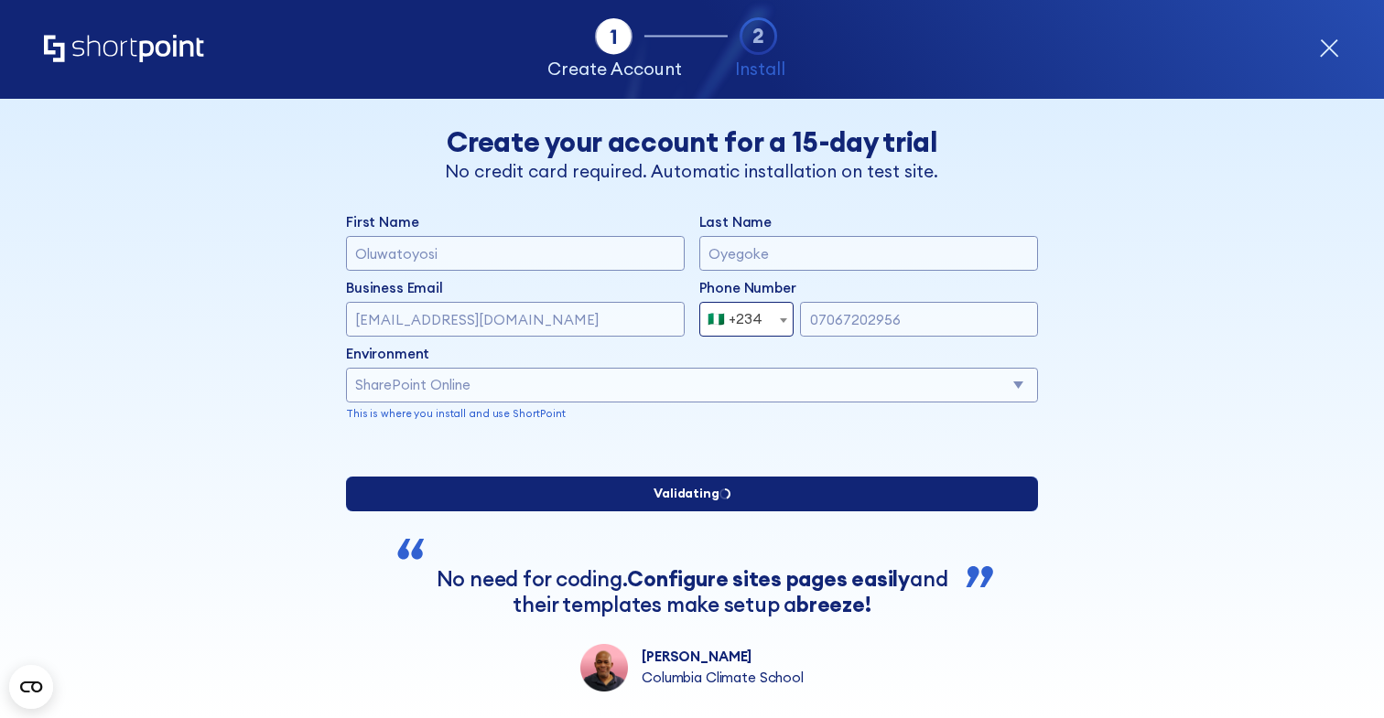
click at [676, 503] on p "Validating" at bounding box center [687, 493] width 66 height 19
